Goal: Information Seeking & Learning: Learn about a topic

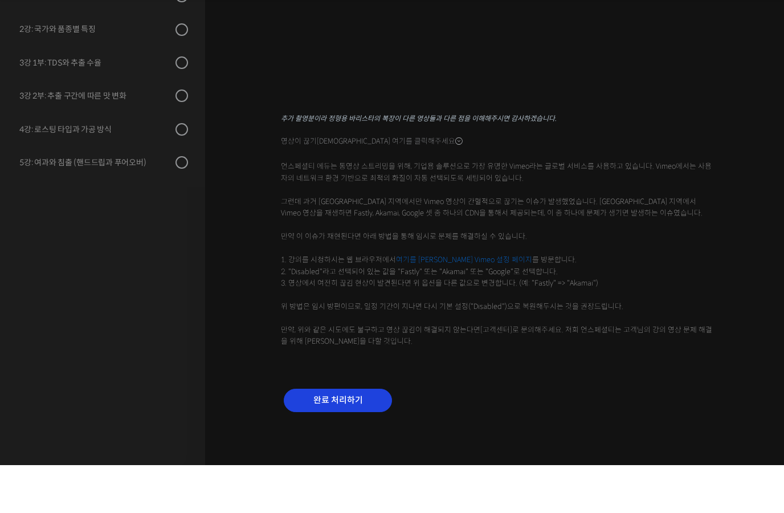
click at [345, 436] on input "완료 처리하기" at bounding box center [338, 447] width 108 height 23
click at [363, 436] on input "완료 처리하기" at bounding box center [338, 447] width 108 height 23
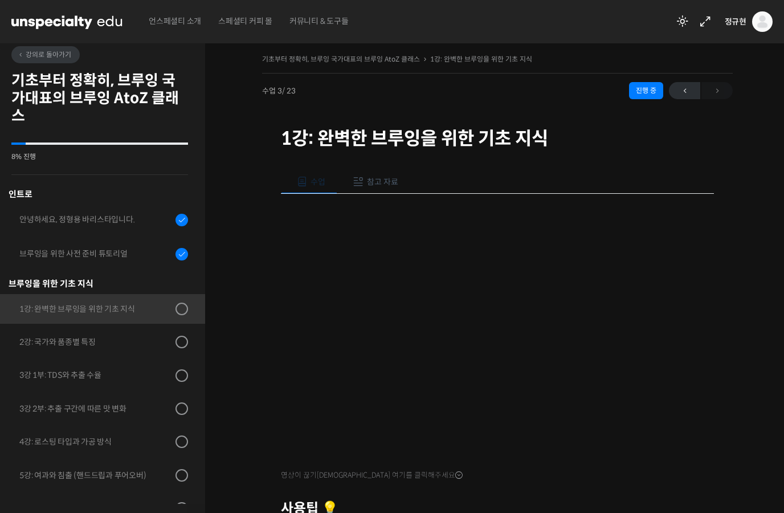
scroll to position [24, 0]
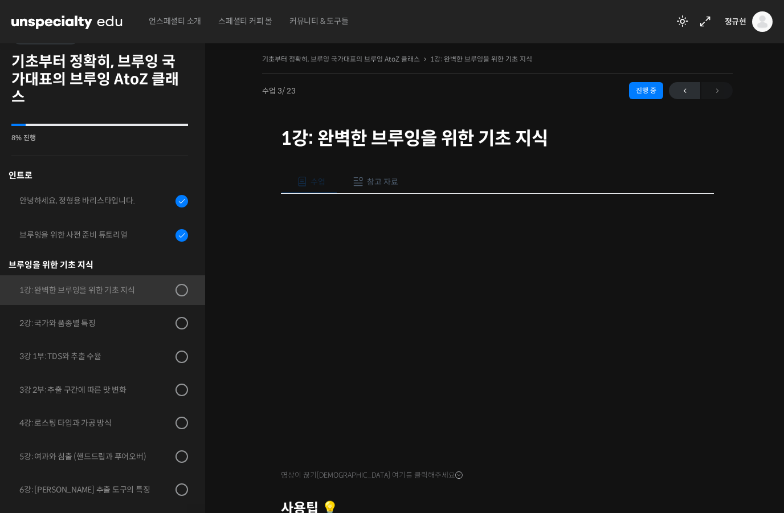
click at [382, 173] on button "참고 자료" at bounding box center [373, 182] width 73 height 24
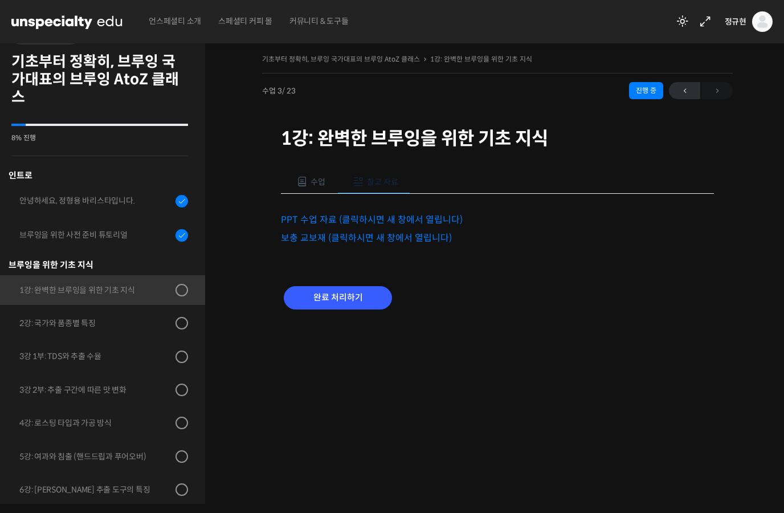
click at [412, 216] on link "PPT 수업 자료 (클릭하시면 새 창에서 열립니다)" at bounding box center [372, 220] width 182 height 12
click at [384, 240] on link "보충 교보재 (클릭하시면 새 창에서 열립니다)" at bounding box center [366, 238] width 171 height 12
click at [316, 188] on button "수업" at bounding box center [309, 182] width 56 height 24
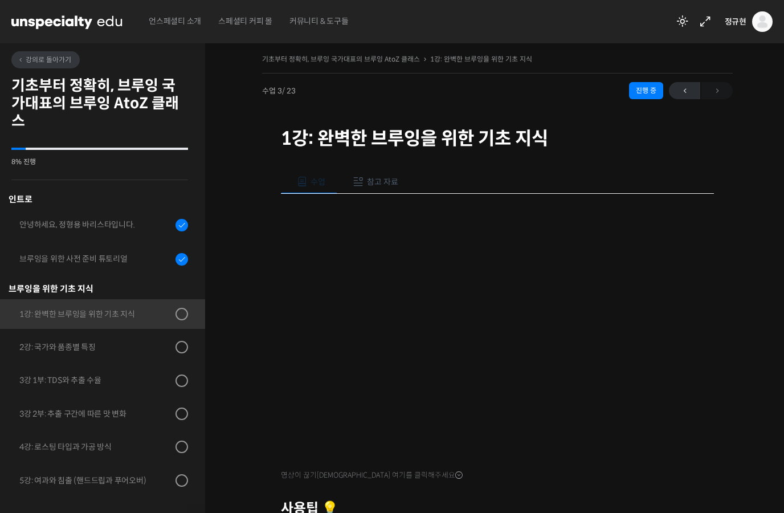
scroll to position [0, 0]
click at [39, 65] on link "강의로 돌아가기" at bounding box center [45, 59] width 68 height 17
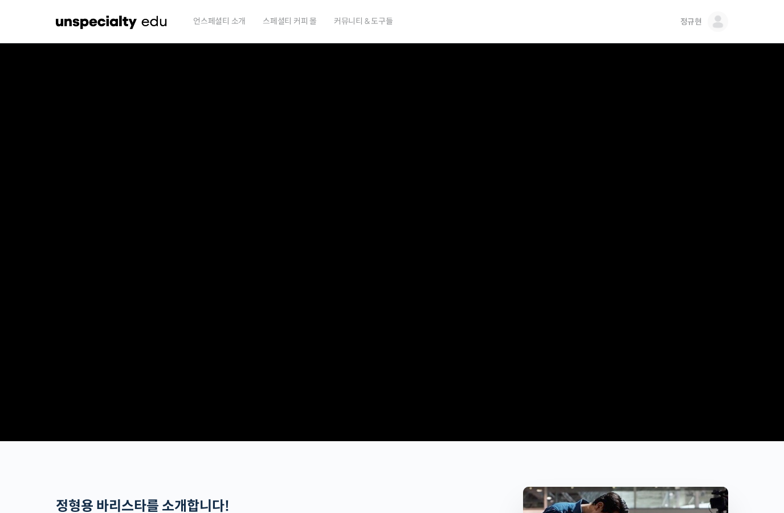
click at [696, 18] on span "정규현" at bounding box center [691, 22] width 22 height 10
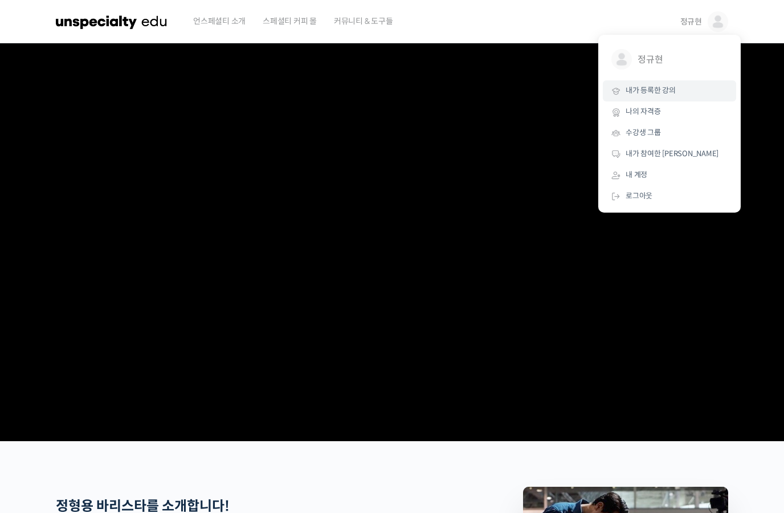
click at [634, 86] on span "내가 등록한 강의" at bounding box center [650, 90] width 50 height 10
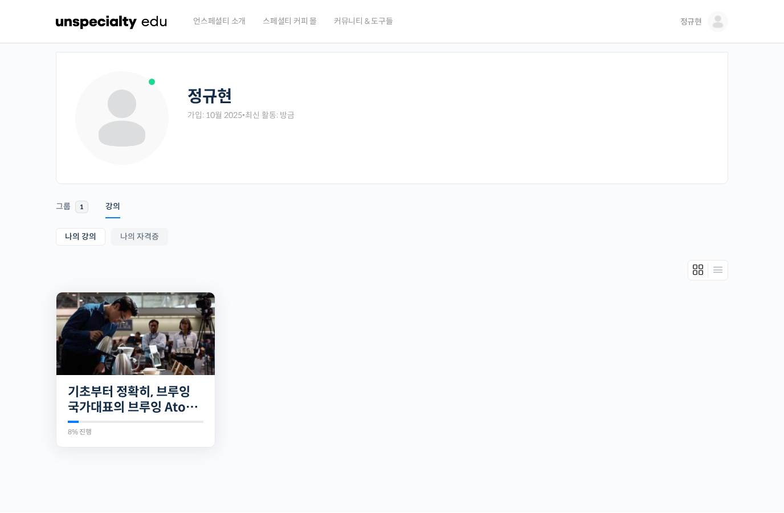
click at [155, 361] on img at bounding box center [135, 333] width 158 height 83
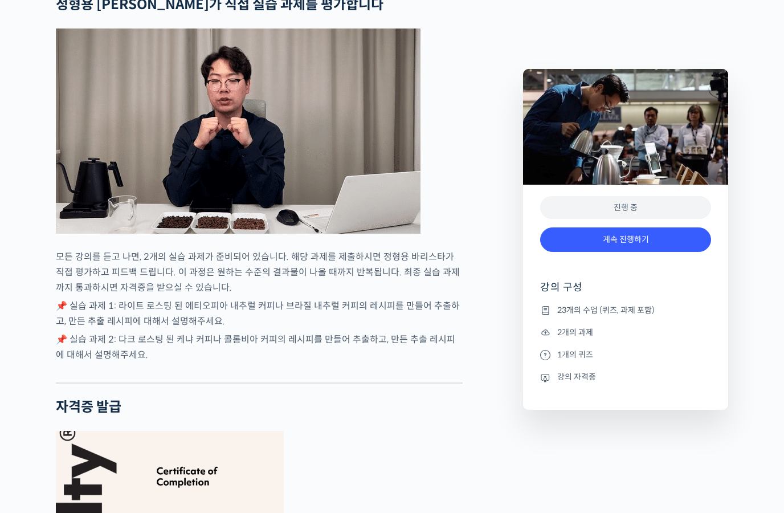
scroll to position [4021, 0]
